Goal: Information Seeking & Learning: Learn about a topic

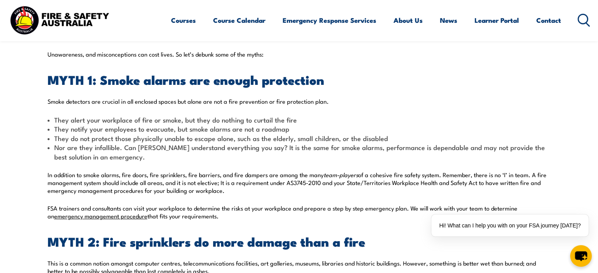
scroll to position [275, 0]
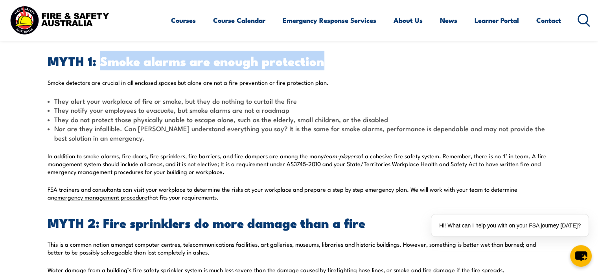
drag, startPoint x: 102, startPoint y: 62, endPoint x: 326, endPoint y: 65, distance: 223.4
click at [326, 65] on h2 "MYTH 1: Smoke alarms are enough protection" at bounding box center [299, 60] width 503 height 11
copy h2 "Smoke alarms are enough protection"
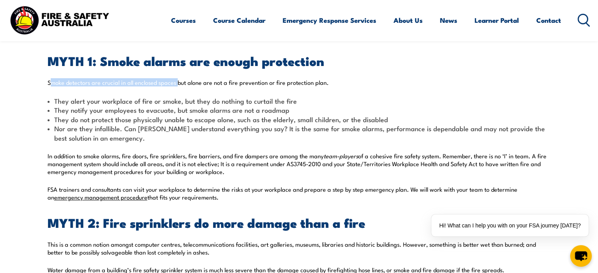
drag, startPoint x: 49, startPoint y: 83, endPoint x: 127, endPoint y: 81, distance: 78.7
click at [176, 81] on p "Smoke detectors are crucial in all enclosed spaces but alone are not a fire pre…" at bounding box center [299, 83] width 503 height 8
drag, startPoint x: 48, startPoint y: 82, endPoint x: 307, endPoint y: 83, distance: 258.8
click at [327, 80] on p "Smoke detectors are crucial in all enclosed spaces but alone are not a fire pre…" at bounding box center [299, 83] width 503 height 8
copy p "Smoke detectors are crucial in all enclosed spaces but alone are not a fire pre…"
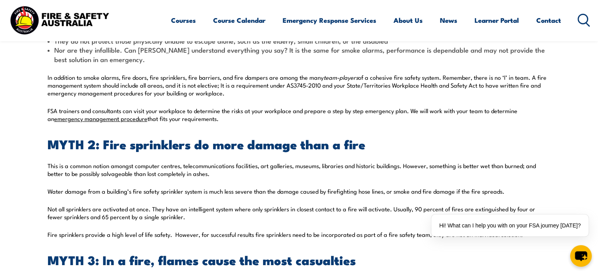
scroll to position [393, 0]
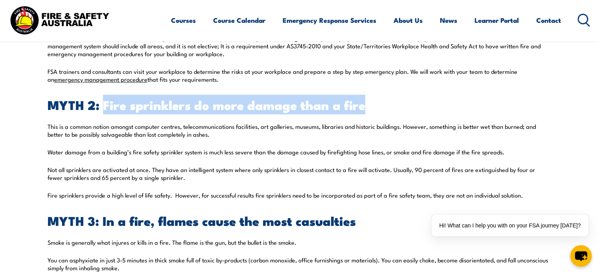
drag, startPoint x: 103, startPoint y: 107, endPoint x: 370, endPoint y: 107, distance: 266.6
click at [370, 107] on h2 "MYTH 2: Fire sprinklers do more damage than a fire" at bounding box center [299, 104] width 503 height 11
copy h2 "Fire sprinklers do more damage than a fire"
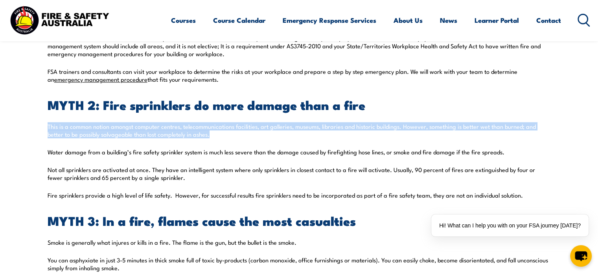
drag, startPoint x: 48, startPoint y: 129, endPoint x: 214, endPoint y: 137, distance: 165.8
click at [214, 137] on p "This is a common notion amongst computer centres, telecommunications facilities…" at bounding box center [299, 131] width 503 height 16
copy p "This is a common notion amongst computer centres, telecommunications facilities…"
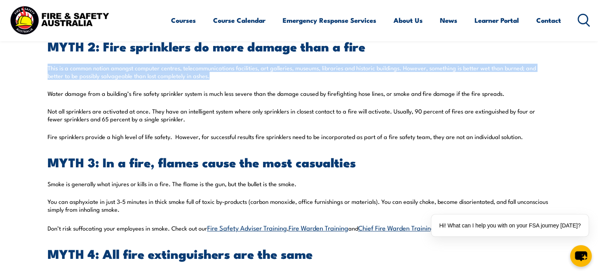
scroll to position [511, 0]
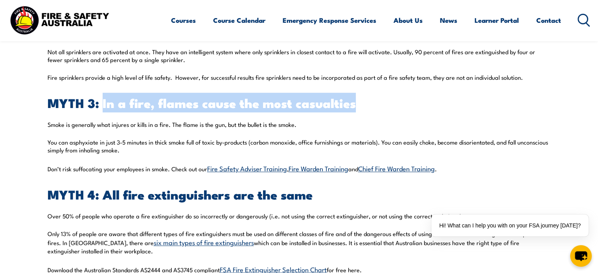
drag, startPoint x: 104, startPoint y: 107, endPoint x: 361, endPoint y: 105, distance: 257.6
click at [361, 105] on h2 "MYTH 3: In a fire, flames cause the most casualties" at bounding box center [299, 102] width 503 height 11
copy h2 "In a fire, flames cause the most casualties"
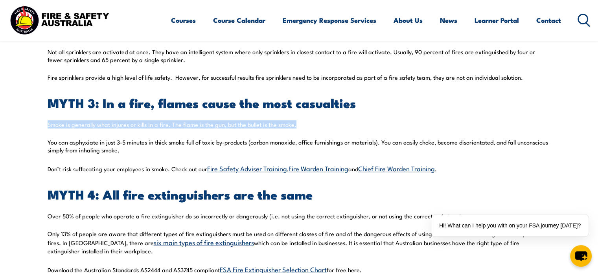
drag, startPoint x: 48, startPoint y: 124, endPoint x: 302, endPoint y: 125, distance: 254.0
click at [302, 125] on p "Smoke is generally what injures or kills in a fire. The flame is the gun, but t…" at bounding box center [299, 125] width 503 height 8
copy p "Smoke is generally what injures or kills in a fire. The flame is the gun, but t…"
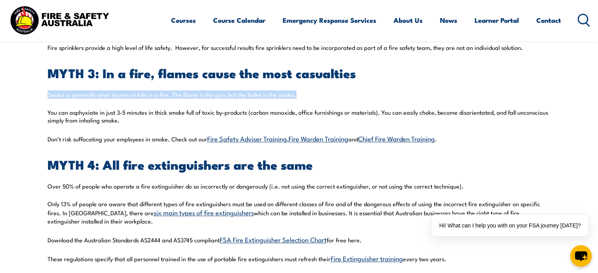
scroll to position [590, 0]
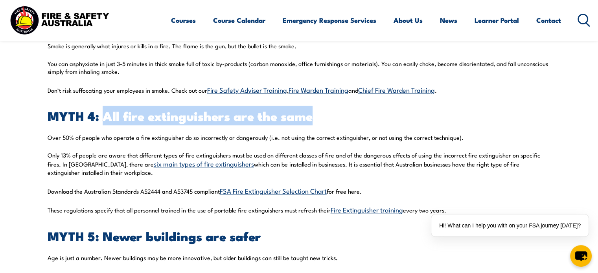
drag, startPoint x: 102, startPoint y: 118, endPoint x: 315, endPoint y: 116, distance: 212.4
click at [343, 117] on h2 "MYTH 4: All fire extinguishers are the same" at bounding box center [299, 115] width 503 height 11
drag, startPoint x: 313, startPoint y: 116, endPoint x: 307, endPoint y: 117, distance: 6.8
copy h2 "All fire extinguishers are the same"
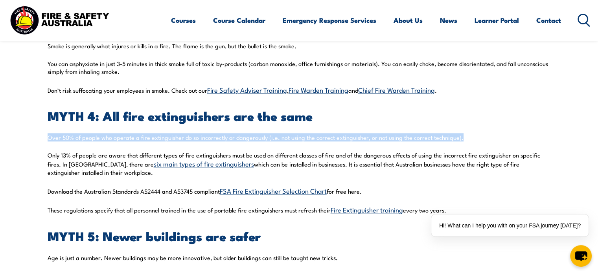
drag, startPoint x: 47, startPoint y: 138, endPoint x: 462, endPoint y: 138, distance: 414.9
click at [462, 138] on p "Over 50% of people who operate a fire extinguisher do so incorrectly or dangero…" at bounding box center [299, 138] width 503 height 8
copy p "Over 50% of people who operate a fire extinguisher do so incorrectly or dangero…"
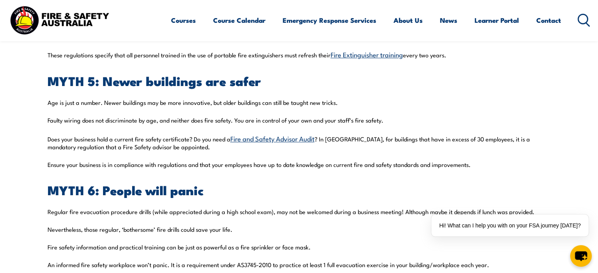
scroll to position [747, 0]
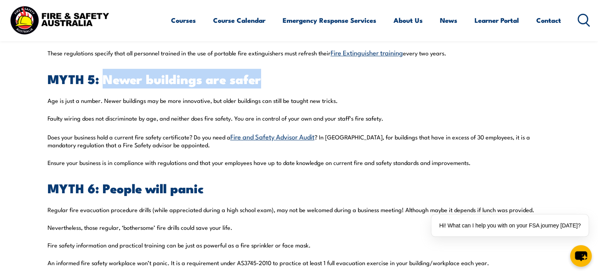
drag, startPoint x: 104, startPoint y: 78, endPoint x: 266, endPoint y: 81, distance: 162.0
click at [266, 81] on h2 "MYTH 5: Newer buildings are safer" at bounding box center [299, 78] width 503 height 11
copy h2 "Newer buildings are safer"
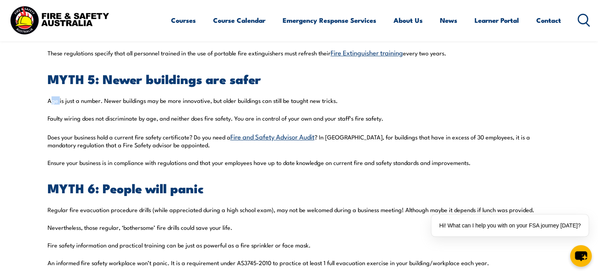
click at [59, 102] on p "Age is just a number. Newer buildings may be more innovative, but older buildin…" at bounding box center [299, 101] width 503 height 8
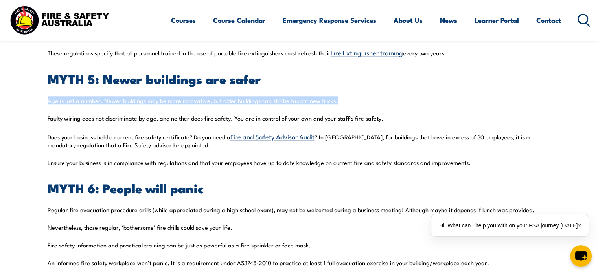
drag, startPoint x: 48, startPoint y: 100, endPoint x: 348, endPoint y: 103, distance: 299.7
click at [348, 103] on p "Age is just a number. Newer buildings may be more innovative, but older buildin…" at bounding box center [299, 101] width 503 height 8
copy p "Age is just a number. Newer buildings may be more innovative, but older buildin…"
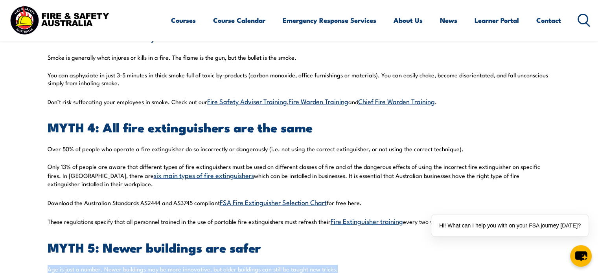
scroll to position [433, 0]
